Goal: Information Seeking & Learning: Compare options

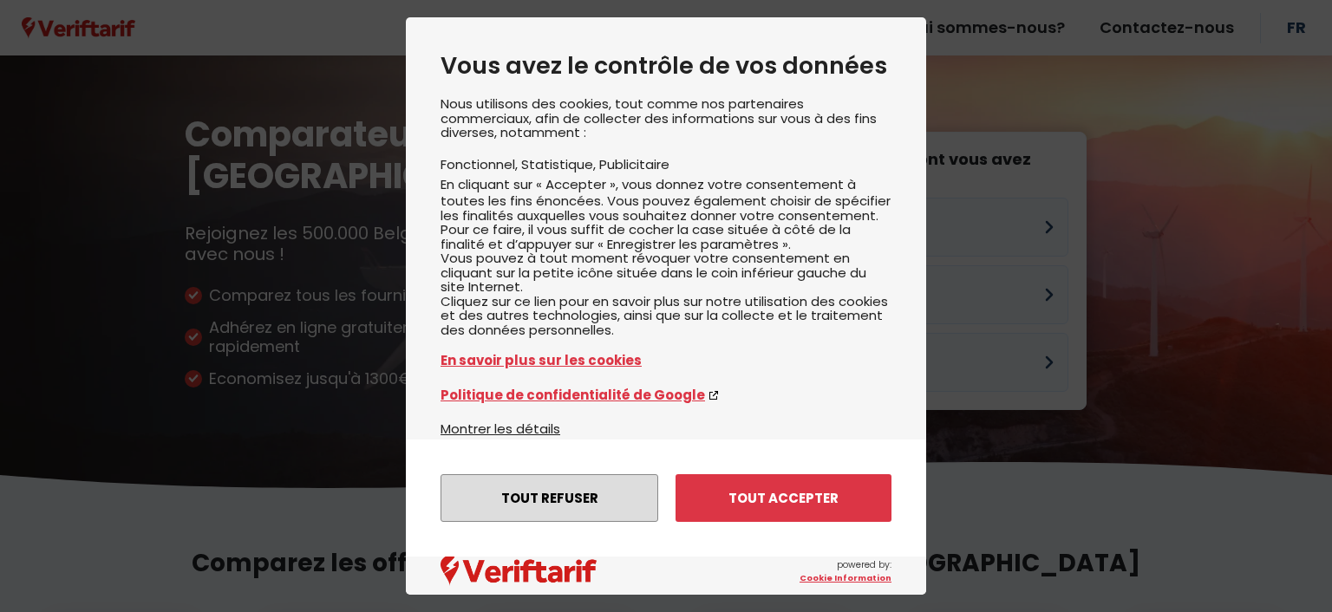
click at [564, 486] on button "Tout refuser" at bounding box center [549, 498] width 218 height 48
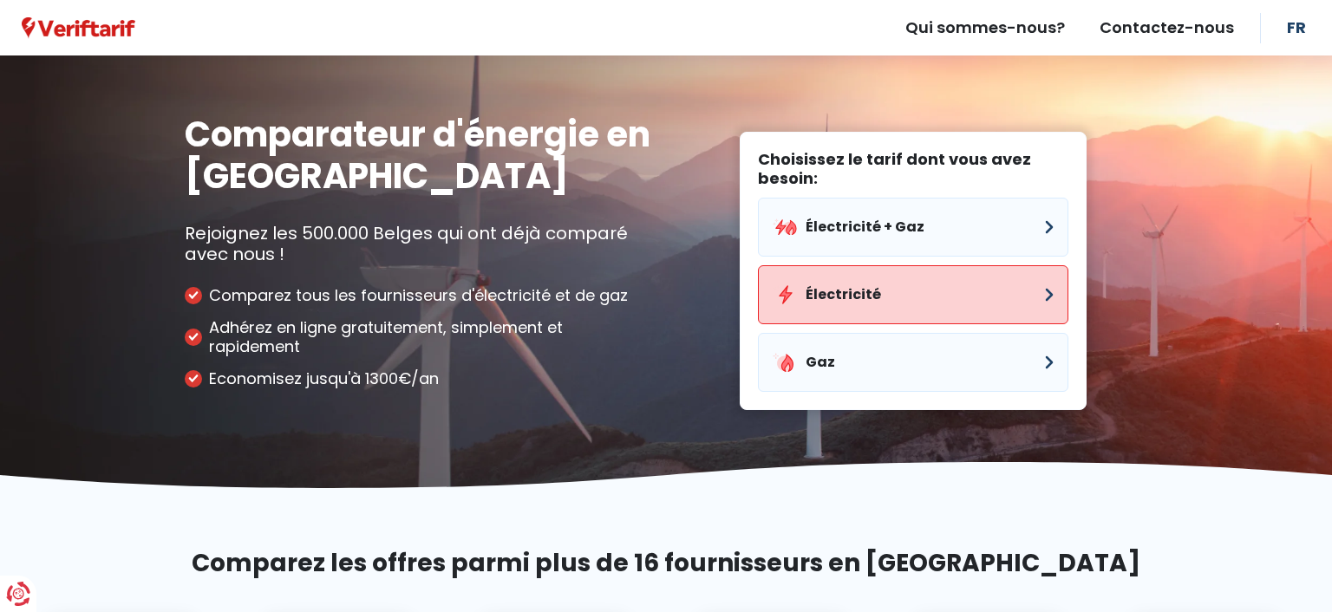
click at [870, 287] on button "Électricité" at bounding box center [913, 294] width 310 height 59
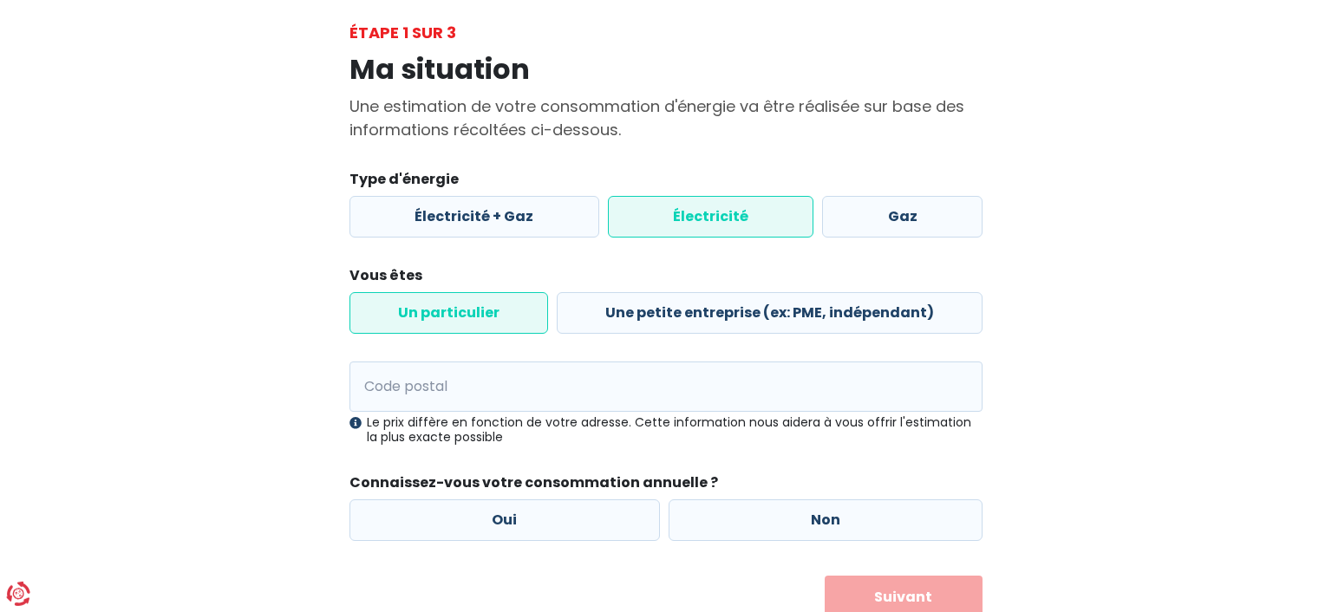
scroll to position [91, 0]
click at [430, 377] on input "Code postal" at bounding box center [665, 386] width 633 height 50
click at [492, 404] on input "5364" at bounding box center [665, 386] width 633 height 50
type input "5364"
click at [434, 456] on form "Type d'énergie Électricité + Gaz Électricité Gaz Vous êtes Un particulier Une p…" at bounding box center [665, 393] width 633 height 450
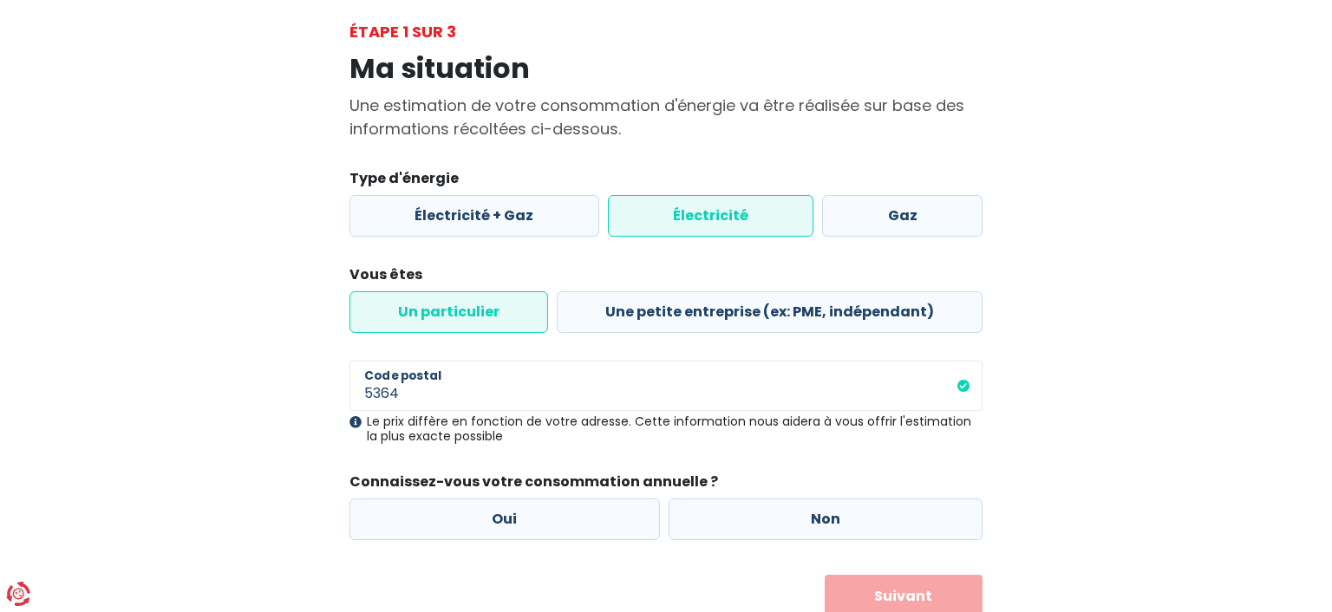
scroll to position [155, 0]
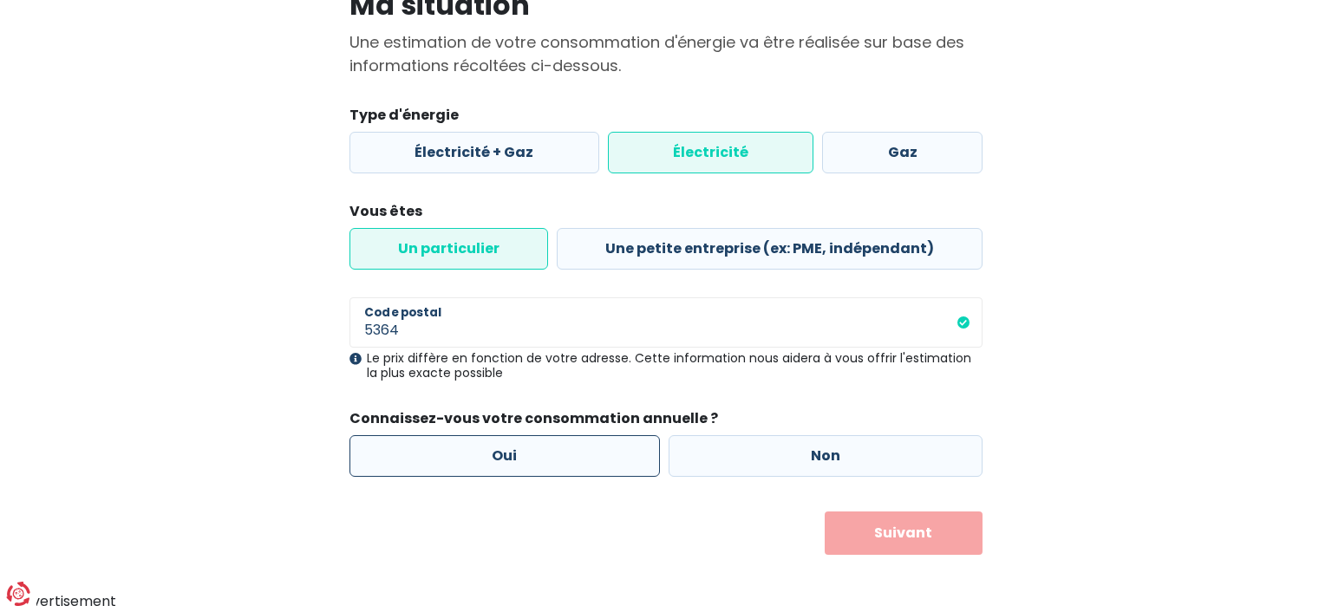
click at [501, 456] on label "Oui" at bounding box center [504, 456] width 310 height 42
click at [501, 456] on input "Oui" at bounding box center [504, 456] width 310 height 42
radio input "true"
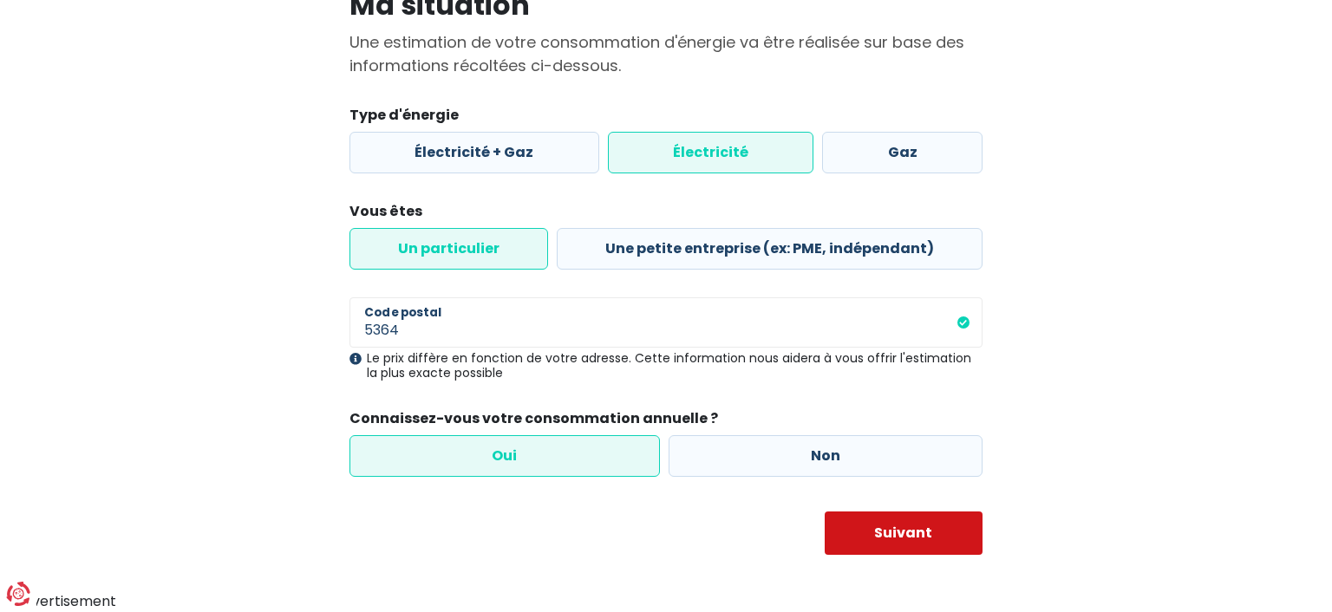
click at [869, 525] on button "Suivant" at bounding box center [904, 533] width 159 height 43
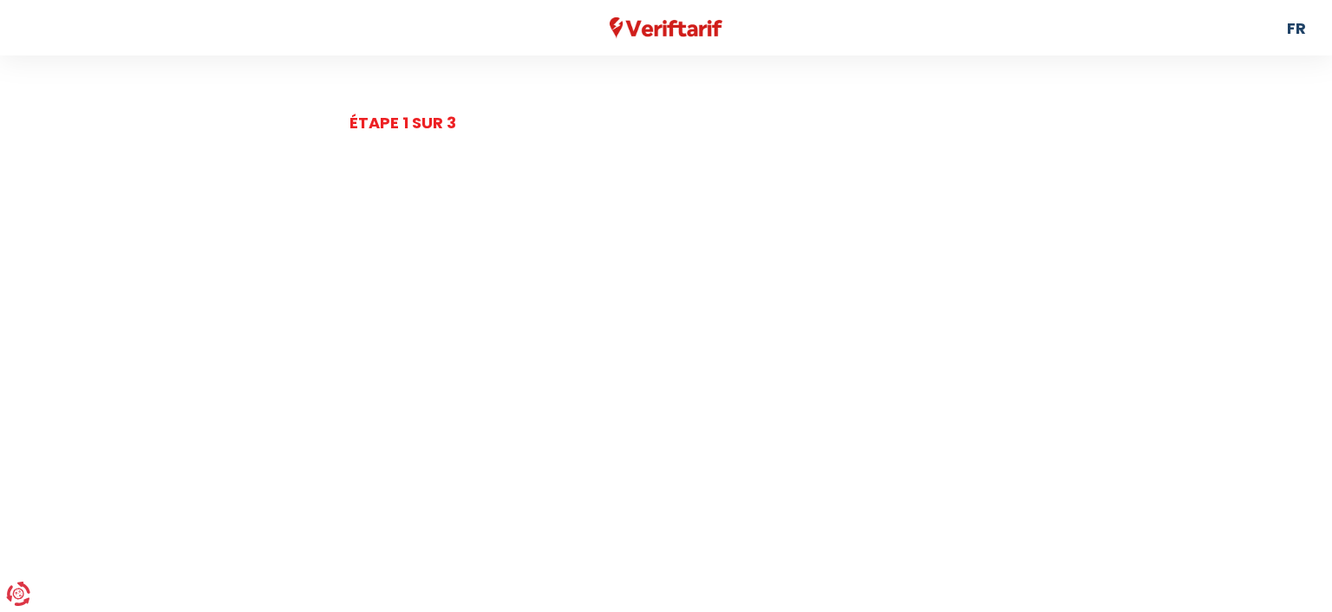
select select
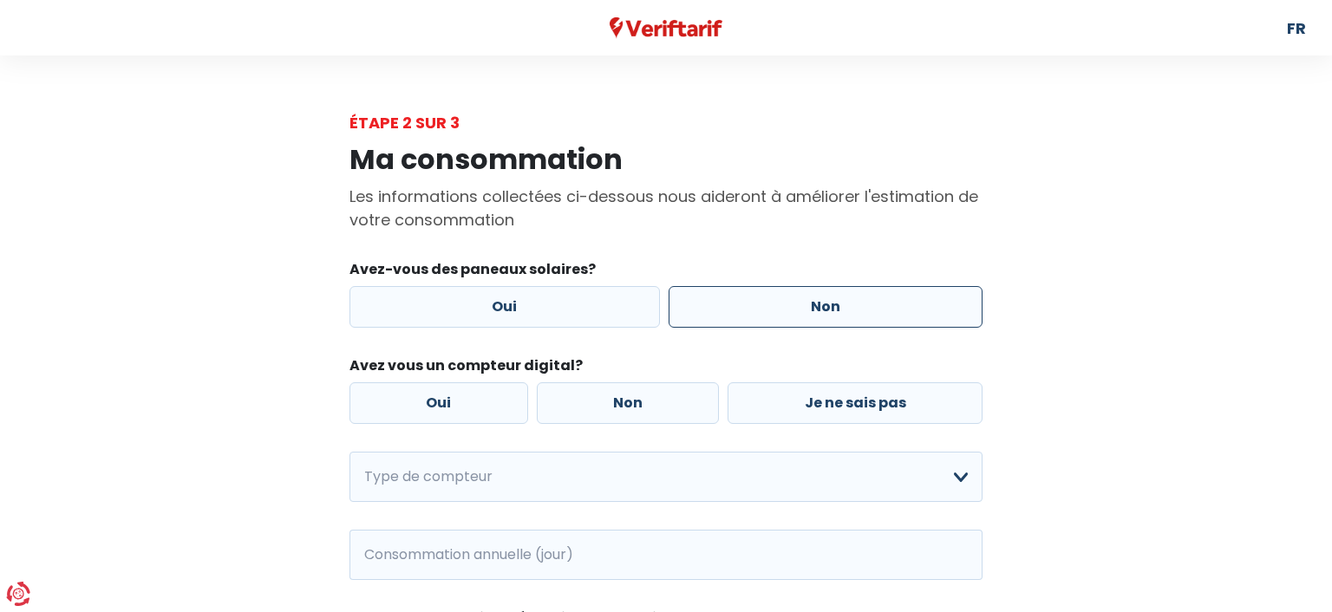
click at [814, 310] on label "Non" at bounding box center [826, 307] width 315 height 42
click at [814, 310] on input "Non" at bounding box center [826, 307] width 315 height 42
radio input "true"
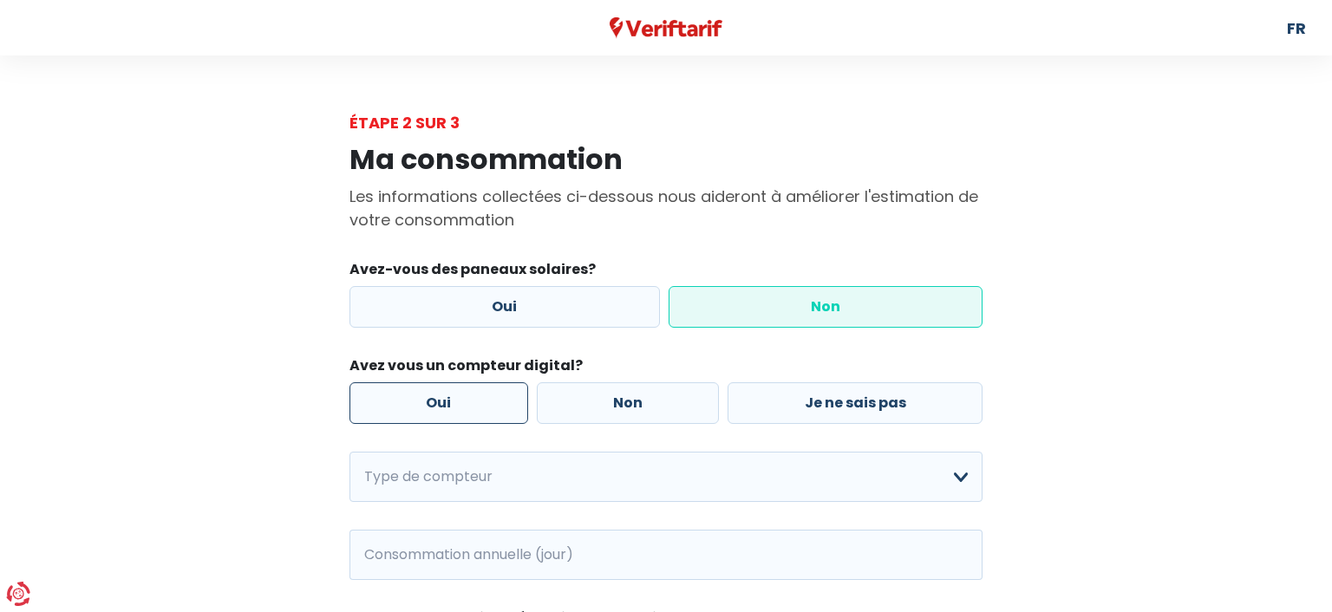
click at [470, 404] on label "Oui" at bounding box center [438, 403] width 179 height 42
click at [470, 404] on input "Oui" at bounding box center [438, 403] width 179 height 42
radio input "true"
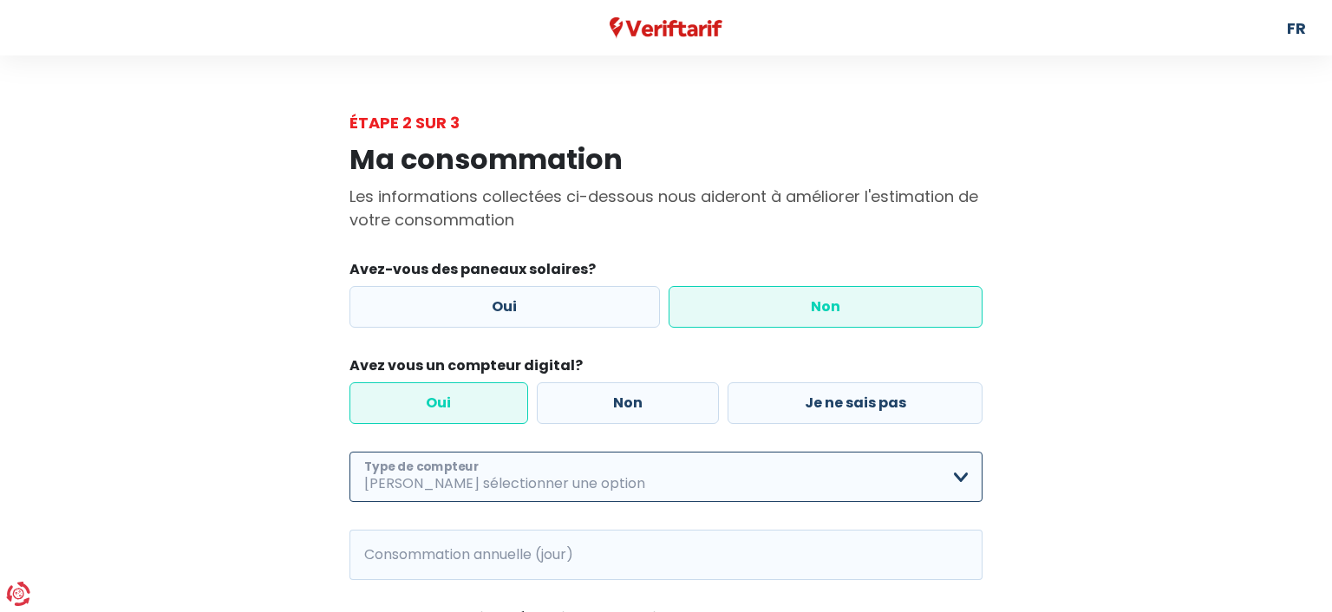
click at [349, 452] on select "Mono-horaire Bi-horaire Mono-horaire + exclusif nuit Bi-horaire + exclusif nuit…" at bounding box center [665, 477] width 633 height 50
select select "day_night_bi_hourly"
click option "Bi-horaire" at bounding box center [0, 0] width 0 height 0
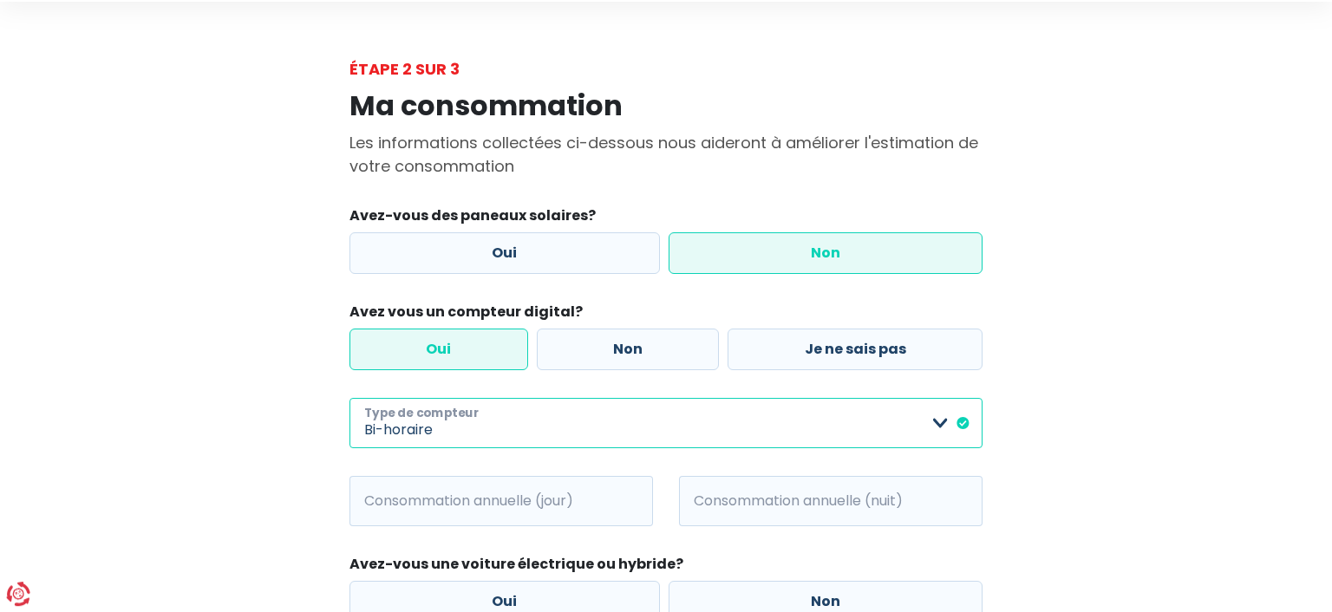
scroll to position [91, 0]
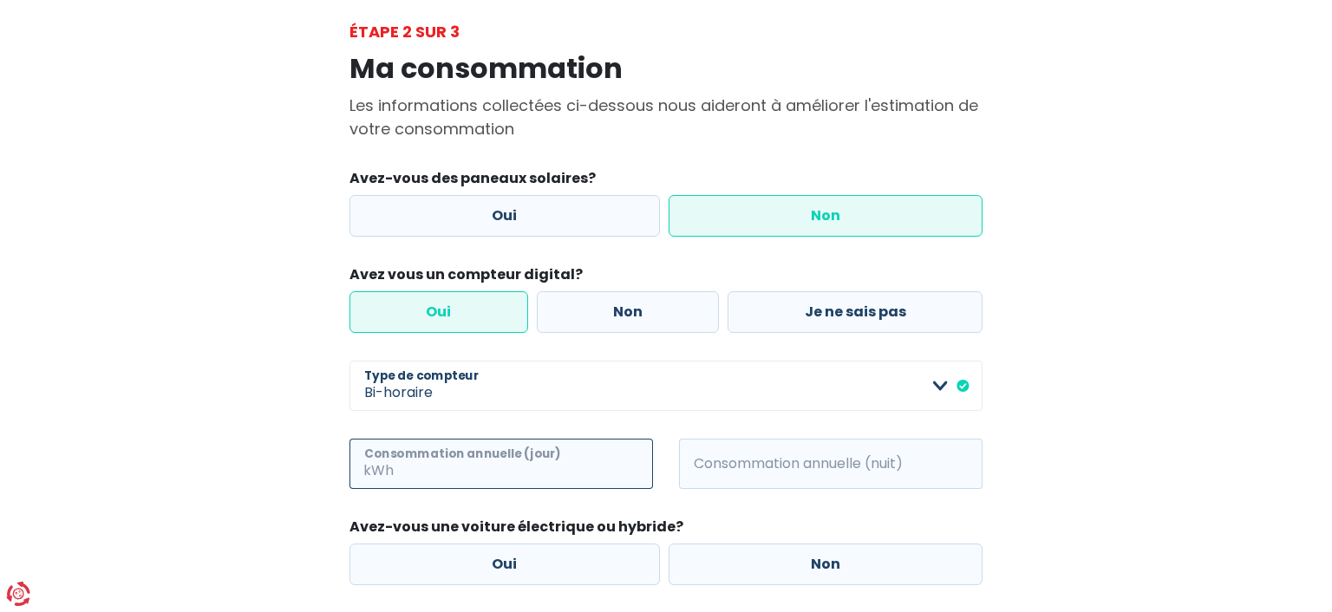
click at [470, 470] on input "Consommation annuelle (jour)" at bounding box center [525, 464] width 256 height 50
type input "3100"
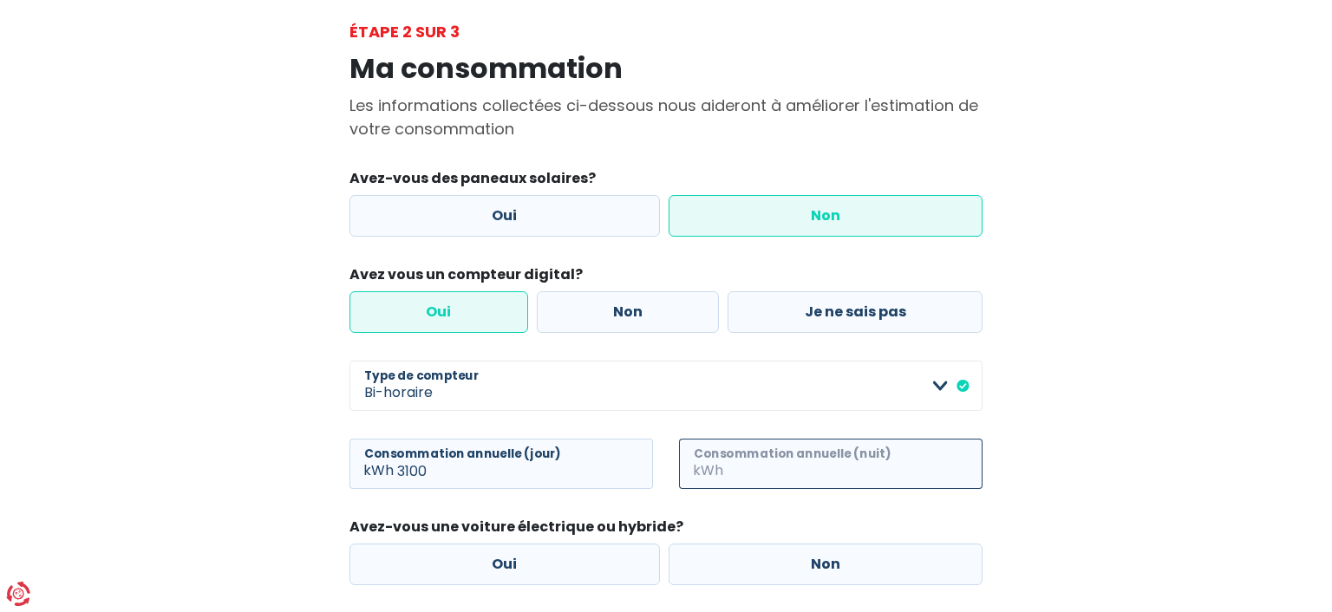
click at [794, 466] on input "Consommation annuelle (nuit)" at bounding box center [855, 464] width 256 height 50
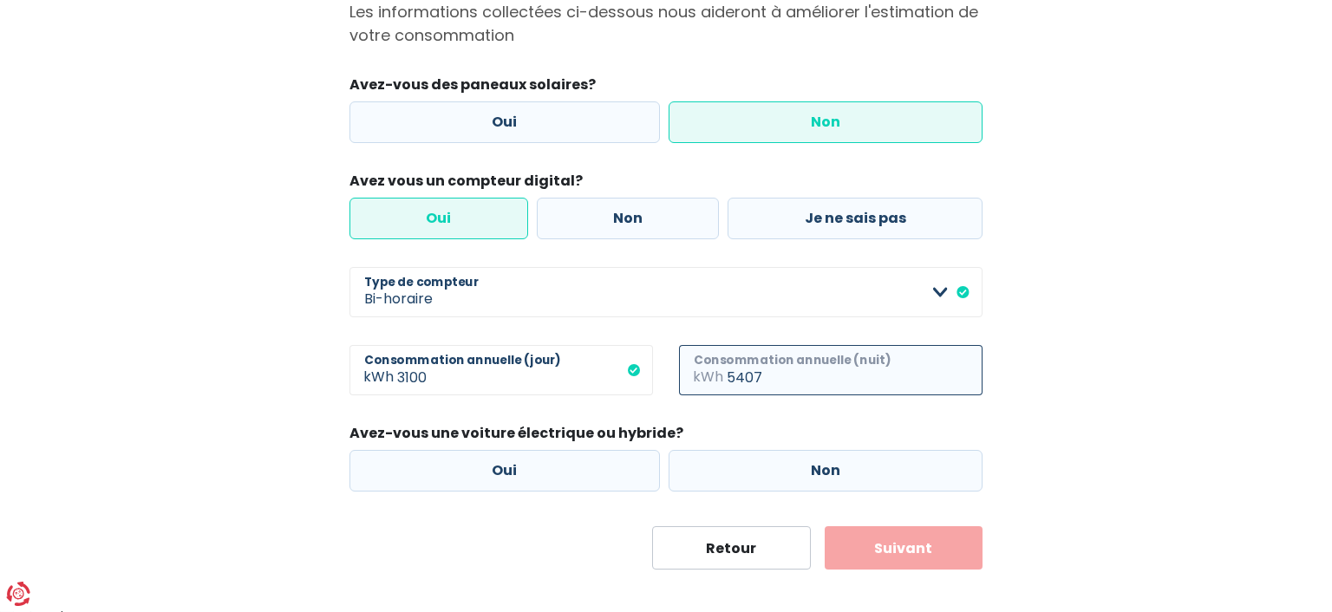
scroll to position [201, 0]
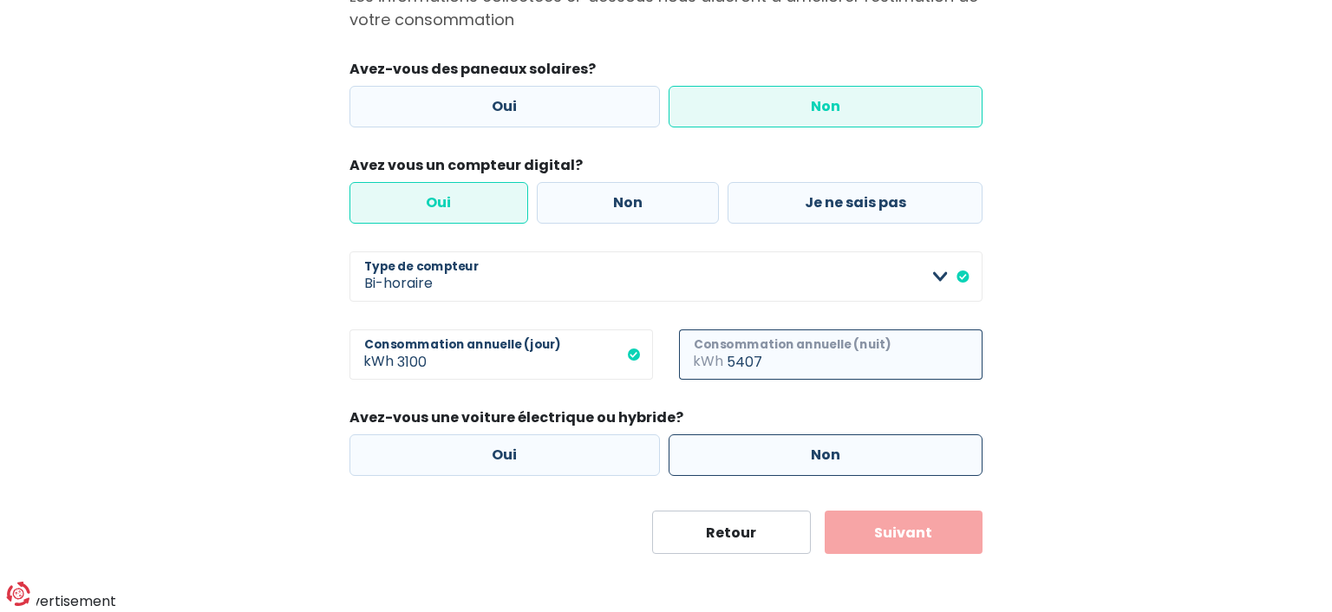
type input "5407"
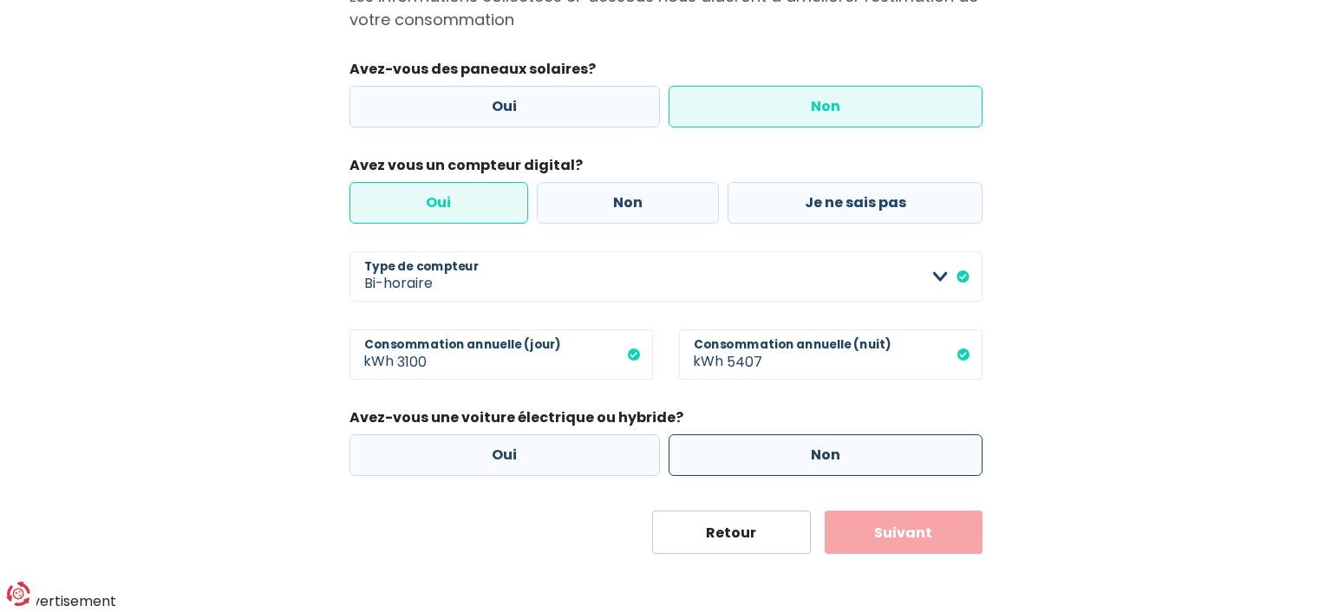
click at [813, 444] on label "Non" at bounding box center [826, 455] width 315 height 42
click at [813, 444] on input "Non" at bounding box center [826, 455] width 315 height 42
radio input "true"
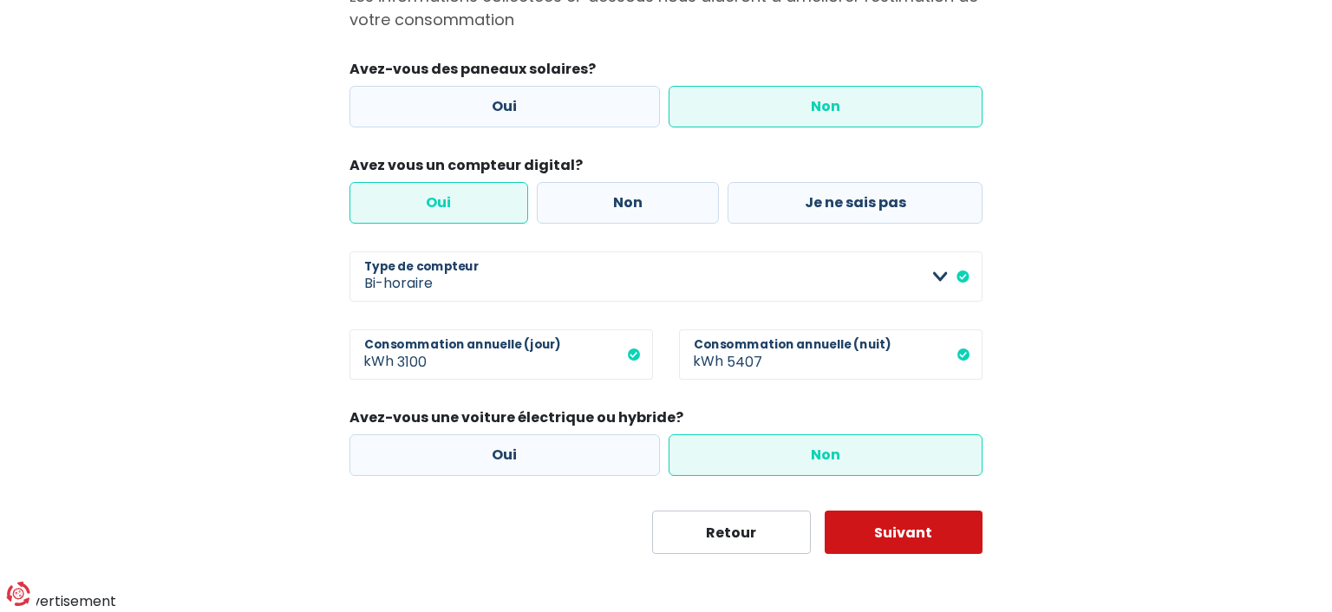
click at [881, 532] on button "Suivant" at bounding box center [904, 532] width 159 height 43
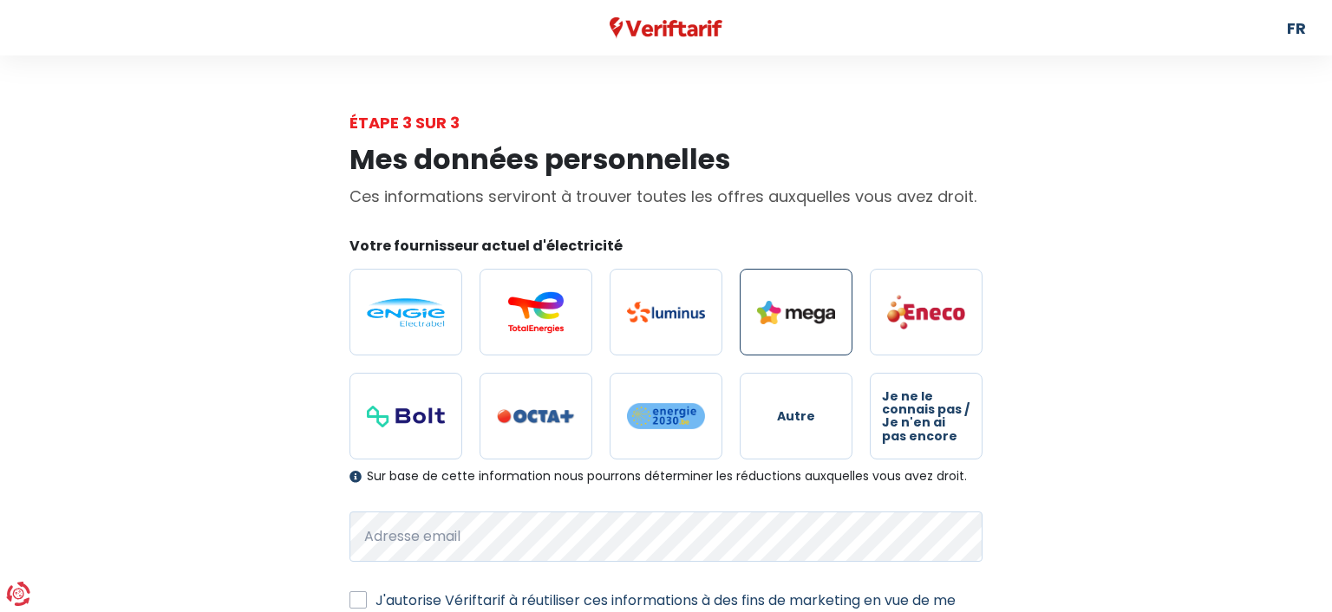
click at [765, 307] on img at bounding box center [796, 312] width 78 height 23
click at [765, 307] on input "radio" at bounding box center [796, 312] width 113 height 87
radio input "true"
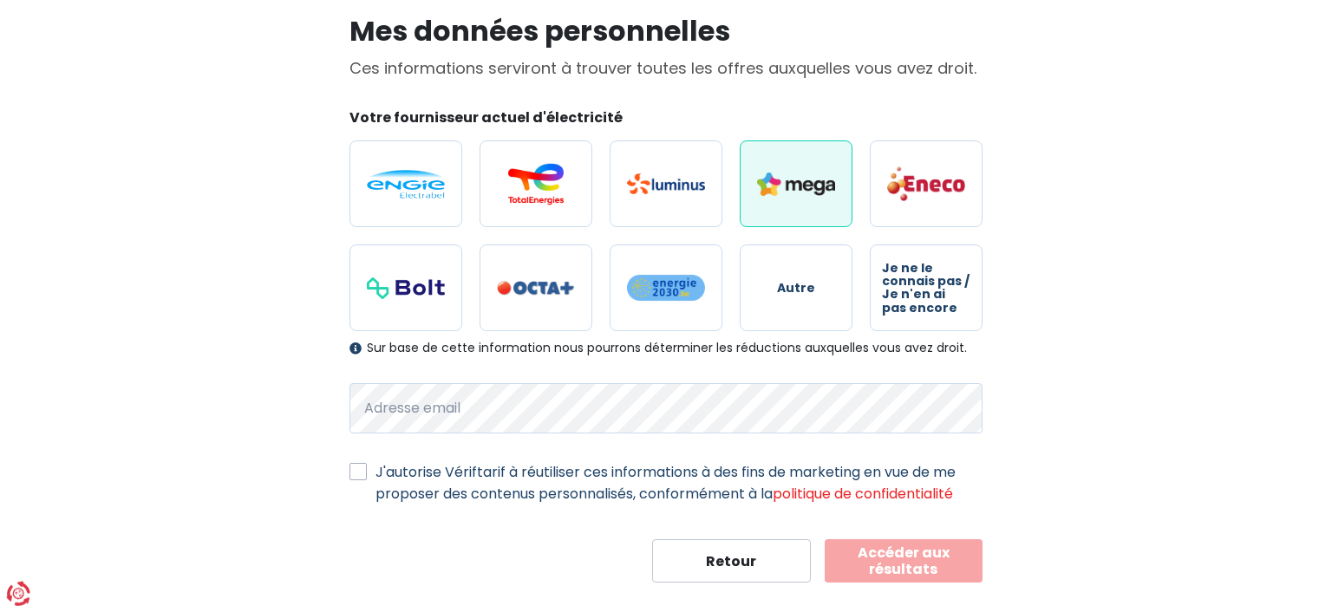
scroll to position [154, 0]
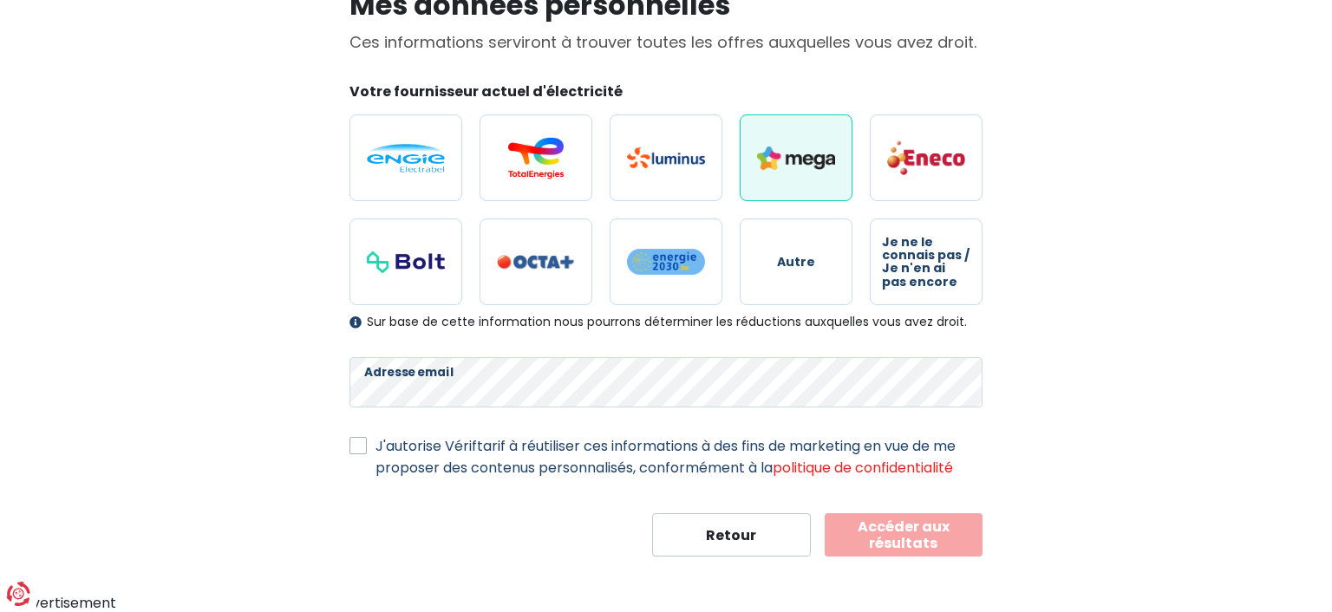
click at [371, 448] on div "J'autorise Vériftarif à réutiliser ces informations à des fins de marketing en …" at bounding box center [665, 456] width 633 height 43
click at [375, 444] on label "J'autorise Vériftarif à réutiliser ces informations à des fins de marketing en …" at bounding box center [678, 456] width 607 height 43
click at [359, 444] on input "J'autorise Vériftarif à réutiliser ces informations à des fins de marketing en …" at bounding box center [357, 443] width 17 height 17
checkbox input "true"
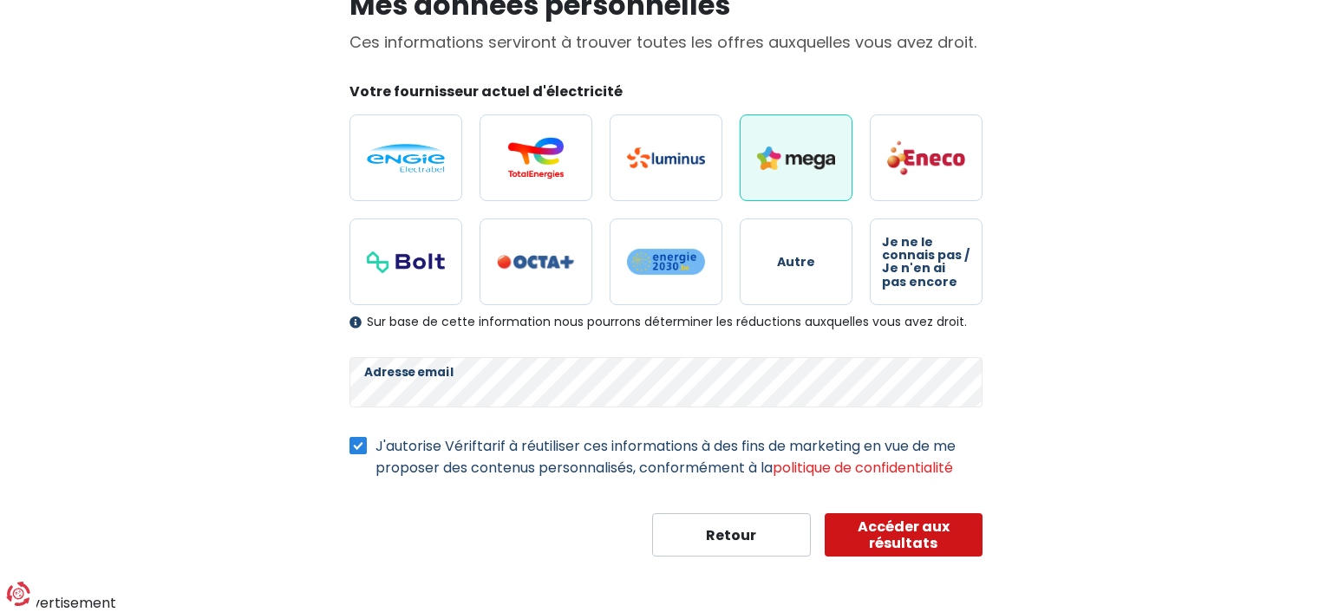
click at [896, 532] on button "Accéder aux résultats" at bounding box center [904, 534] width 159 height 43
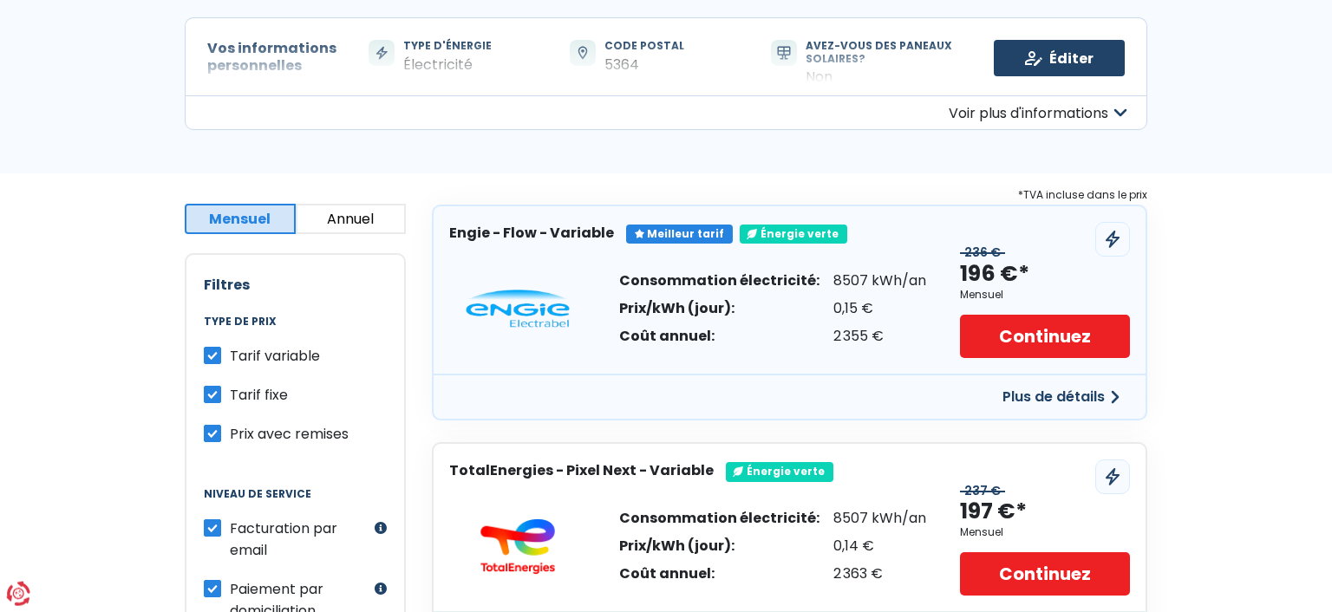
scroll to position [183, 0]
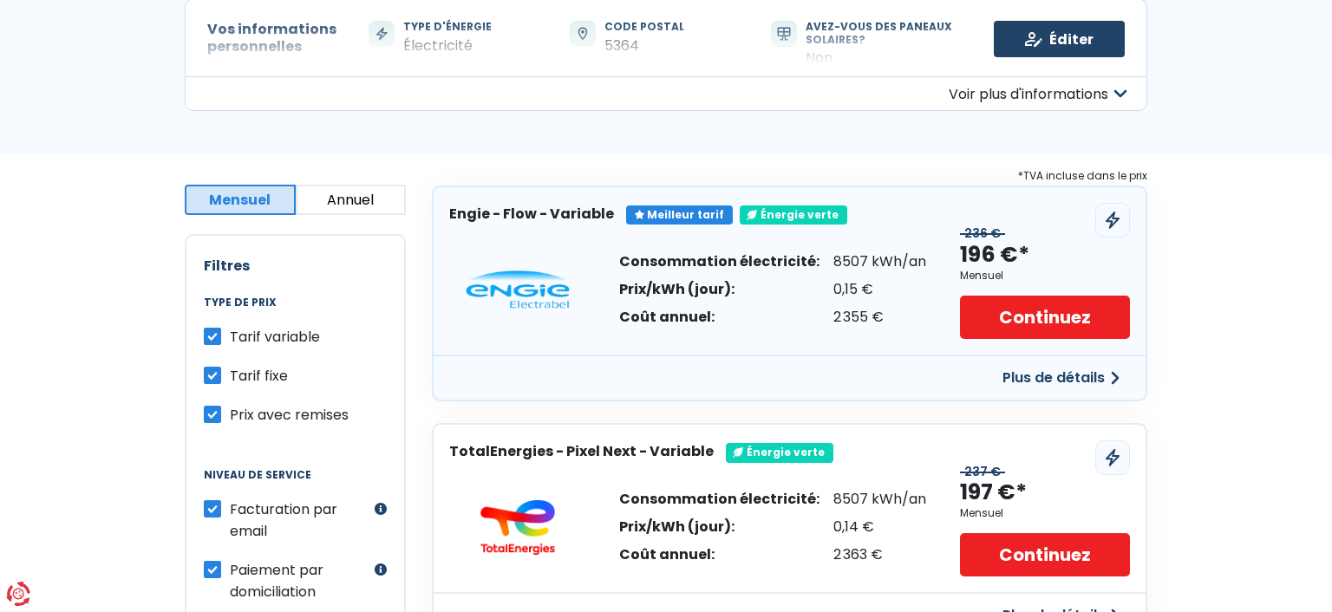
click at [230, 336] on label "Tarif variable" at bounding box center [275, 337] width 90 height 22
click at [213, 336] on input "Tarif variable" at bounding box center [212, 334] width 17 height 17
checkbox input "false"
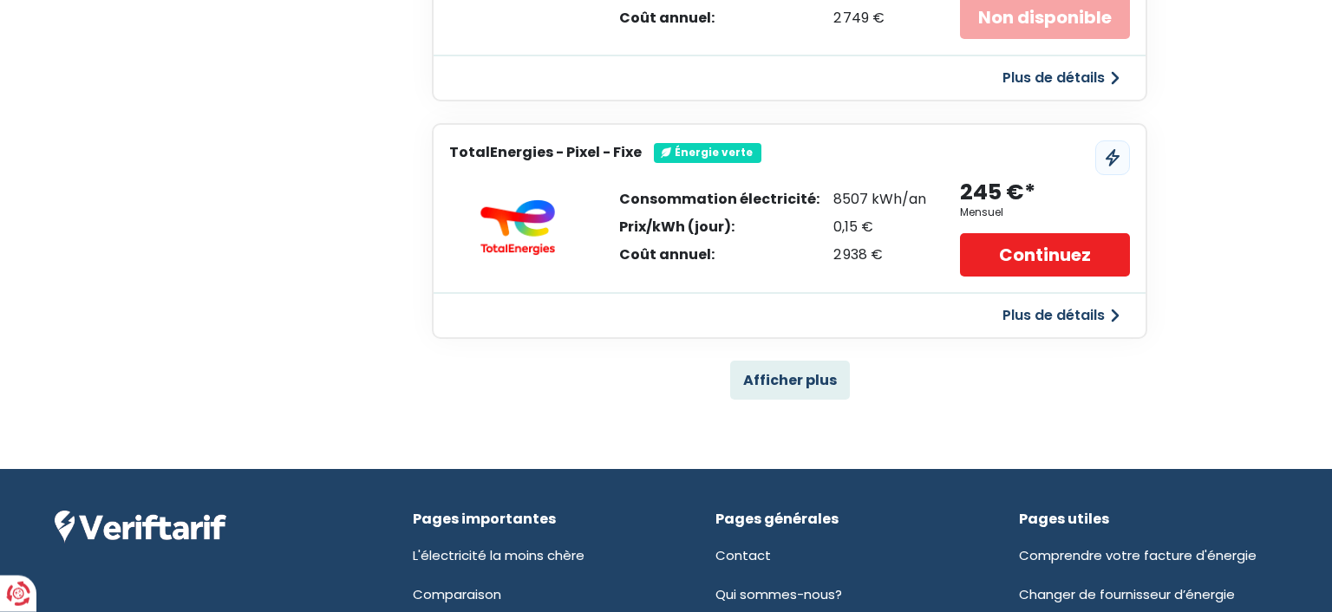
scroll to position [1190, 0]
click at [800, 369] on button "Afficher plus" at bounding box center [790, 380] width 120 height 39
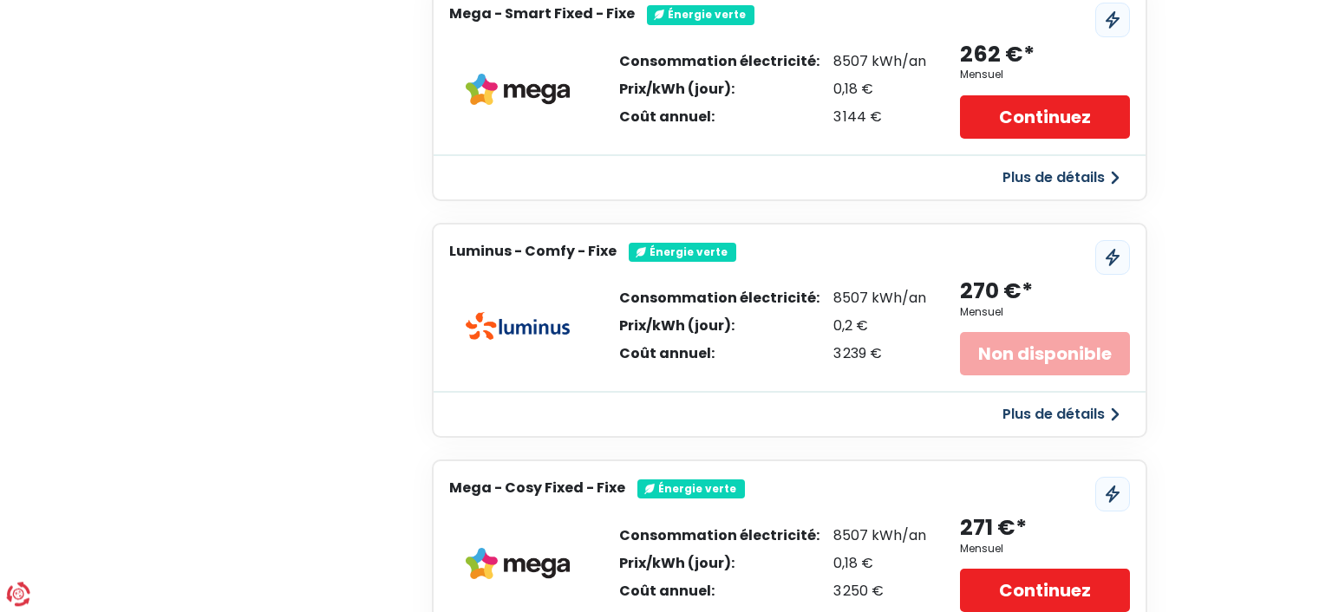
scroll to position [2655, 0]
